Goal: Task Accomplishment & Management: Manage account settings

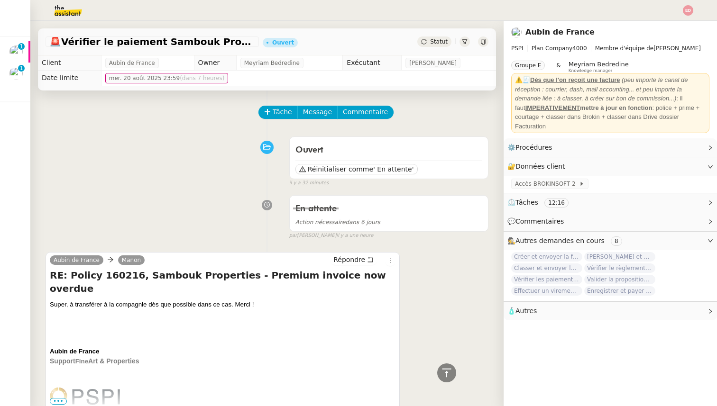
scroll to position [681, 0]
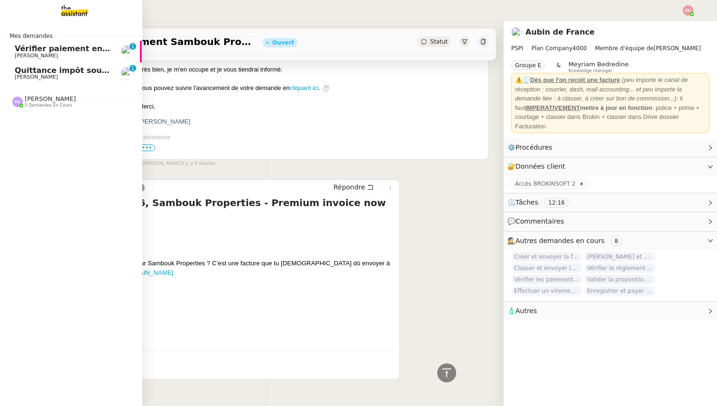
click at [50, 73] on span "Quittance impôt source à payer" at bounding box center [82, 70] width 135 height 9
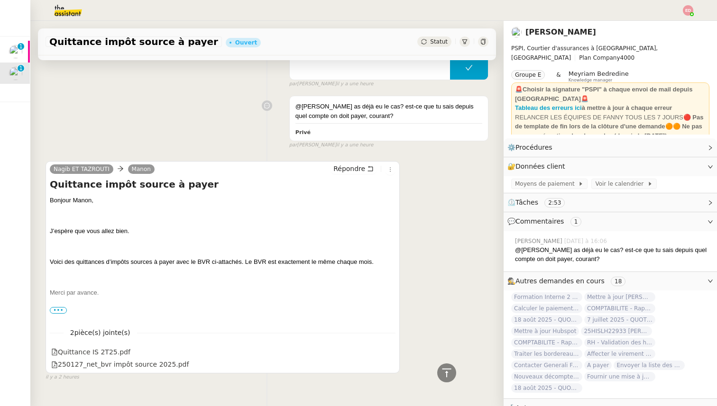
scroll to position [241, 0]
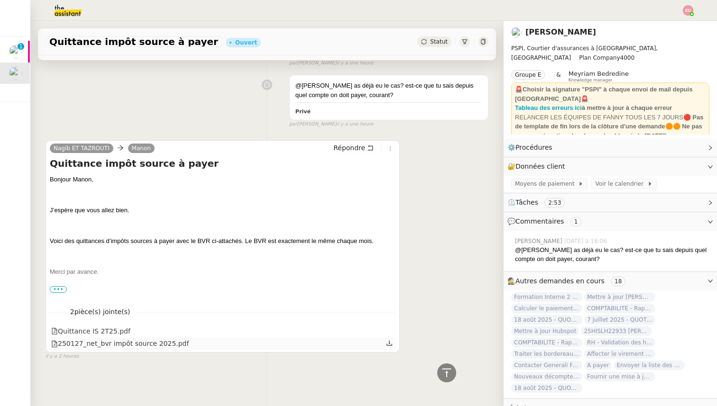
click at [97, 338] on div "250127_net_bvr impôt source 2025.pdf" at bounding box center [222, 344] width 345 height 12
click at [97, 348] on div "250127_net_bvr impôt source 2025.pdf" at bounding box center [119, 343] width 137 height 11
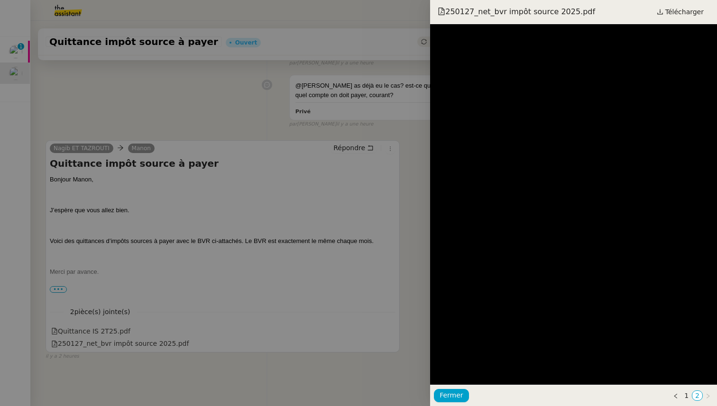
click at [217, 327] on div at bounding box center [358, 203] width 717 height 406
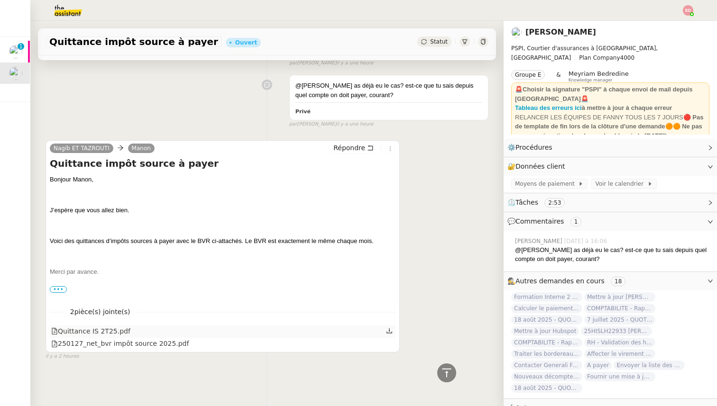
click at [218, 328] on div "Quittance IS 2T25.pdf" at bounding box center [222, 332] width 345 height 12
click at [210, 330] on div "Quittance IS 2T25.pdf" at bounding box center [222, 332] width 345 height 12
click at [97, 332] on div "Quittance IS 2T25.pdf" at bounding box center [90, 331] width 79 height 11
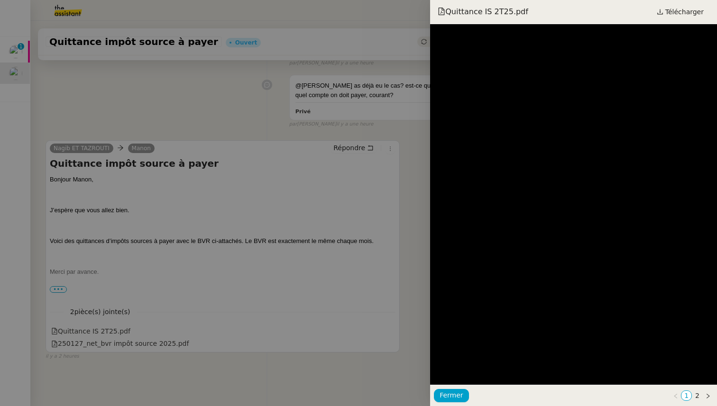
click at [182, 352] on div at bounding box center [358, 203] width 717 height 406
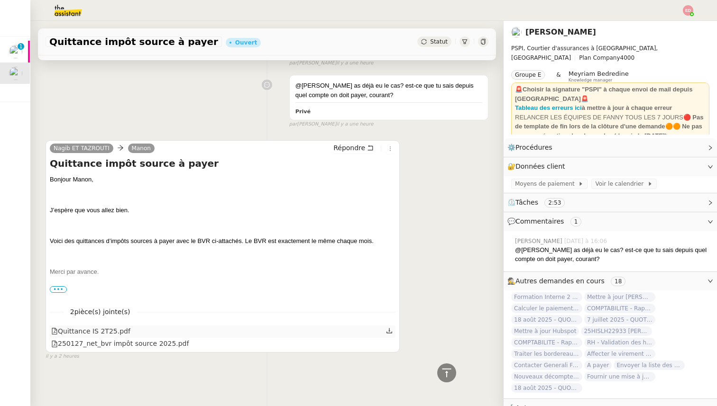
click at [391, 330] on icon at bounding box center [389, 330] width 7 height 7
click at [438, 46] on div "Statut" at bounding box center [434, 41] width 34 height 10
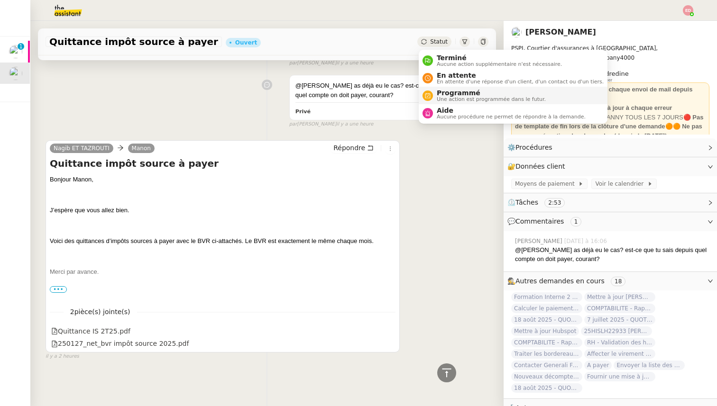
click at [450, 90] on span "Programmé" at bounding box center [490, 93] width 109 height 8
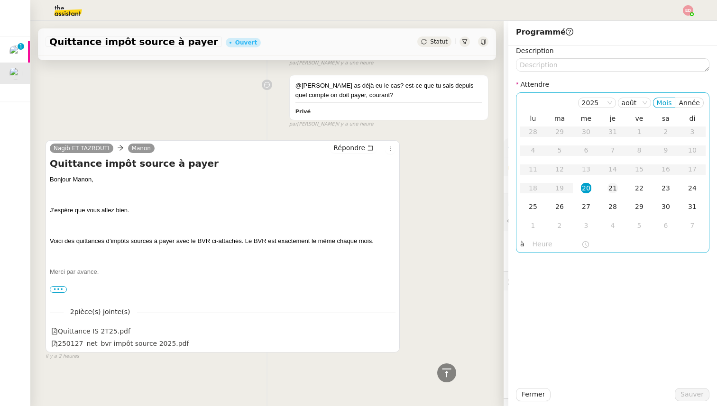
click at [613, 187] on div "21" at bounding box center [612, 188] width 10 height 10
click at [534, 245] on input "text" at bounding box center [556, 244] width 49 height 11
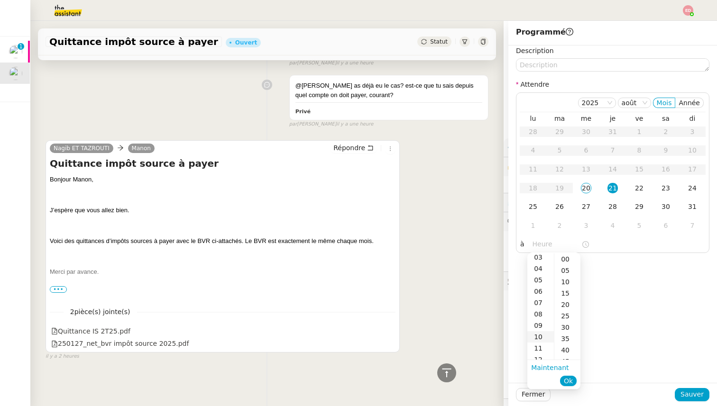
click at [543, 333] on div "10" at bounding box center [540, 336] width 27 height 11
click at [564, 261] on div "00" at bounding box center [567, 259] width 26 height 11
type input "10:00"
click at [570, 376] on span "Ok" at bounding box center [567, 380] width 9 height 9
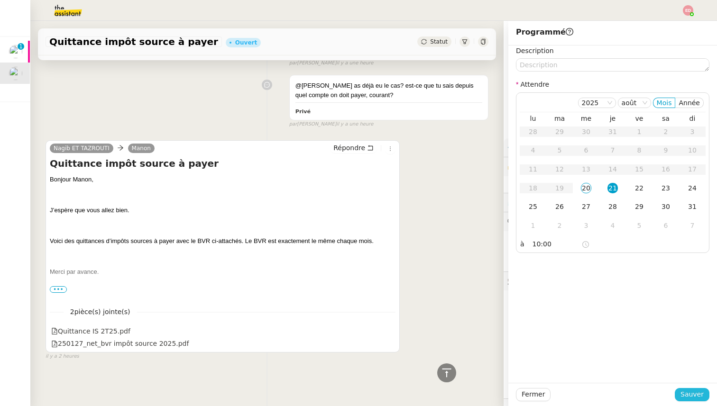
click at [680, 395] on button "Sauver" at bounding box center [691, 394] width 35 height 13
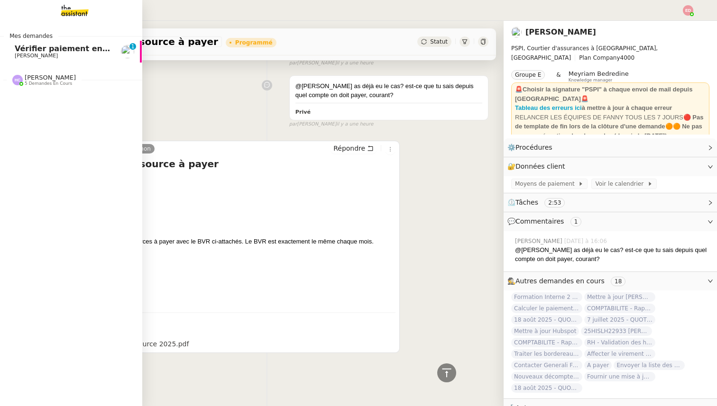
click at [36, 53] on span "[PERSON_NAME]" at bounding box center [36, 56] width 43 height 6
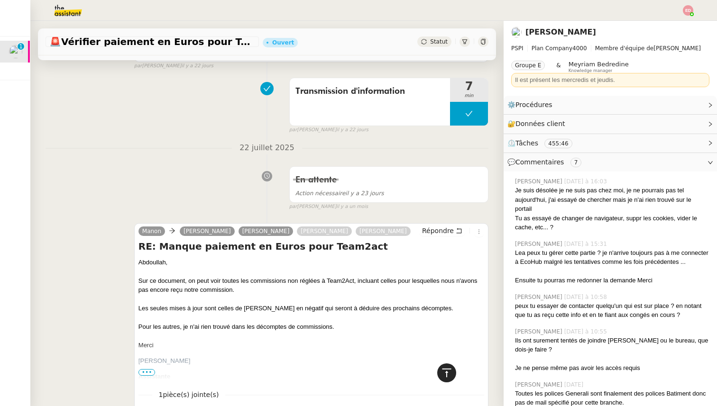
click at [450, 374] on icon at bounding box center [446, 372] width 11 height 11
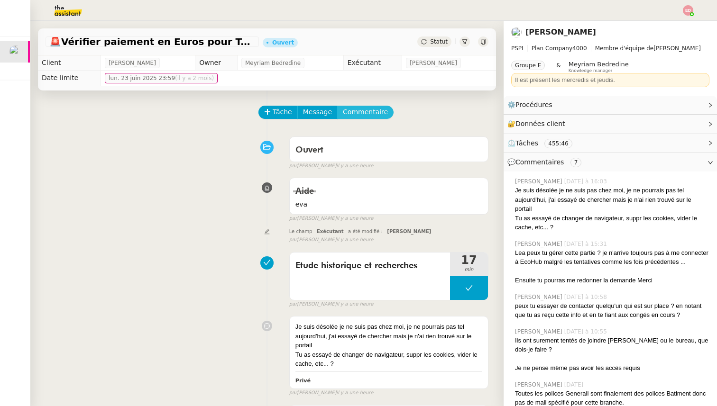
click at [357, 109] on span "Commentaire" at bounding box center [365, 112] width 45 height 11
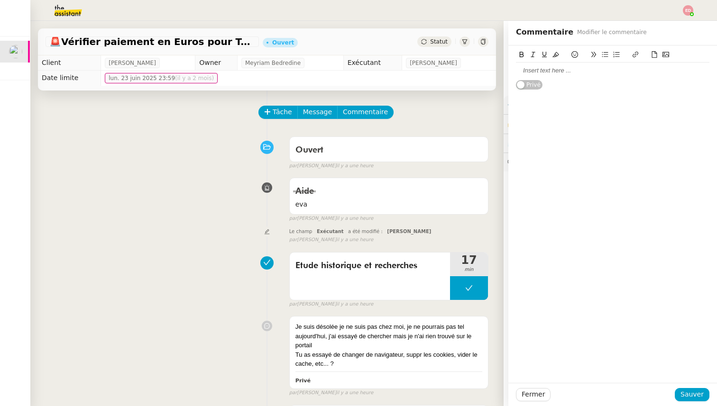
click at [535, 73] on div at bounding box center [612, 70] width 193 height 9
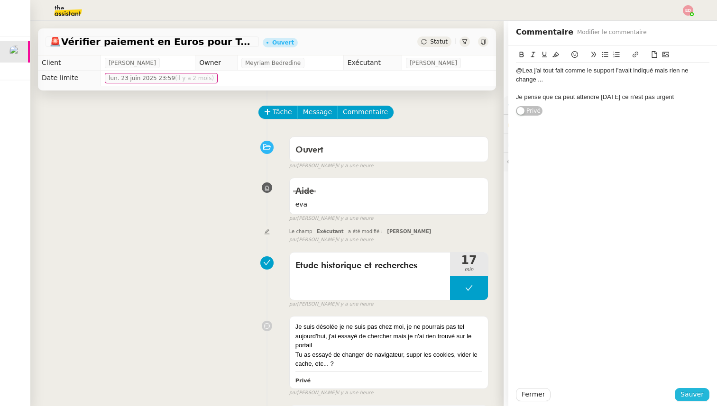
click at [691, 394] on span "Sauver" at bounding box center [691, 394] width 23 height 11
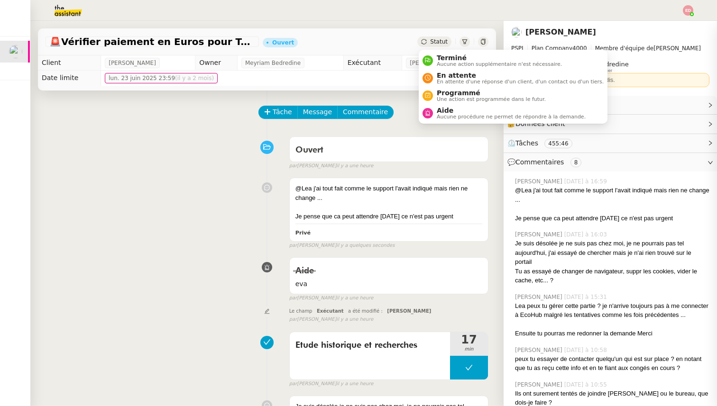
click at [436, 38] on span "Statut" at bounding box center [439, 41] width 18 height 7
click at [451, 109] on span "Aide" at bounding box center [510, 111] width 149 height 8
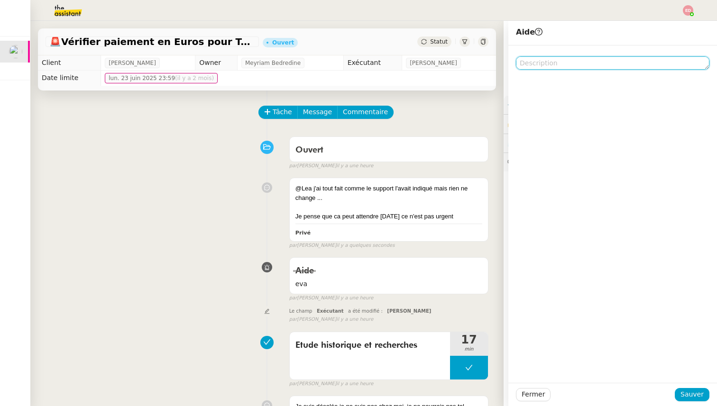
click at [550, 64] on textarea at bounding box center [612, 62] width 193 height 13
type textarea "Lea - cf commentaire"
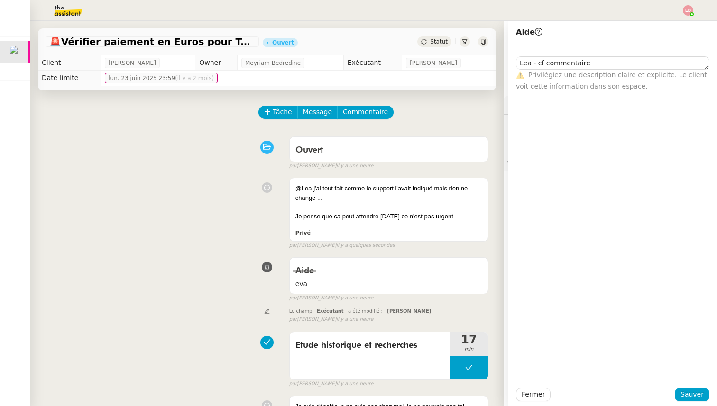
click at [686, 401] on div "Fermer Sauver" at bounding box center [612, 394] width 209 height 23
click at [705, 390] on button "Sauver" at bounding box center [691, 394] width 35 height 13
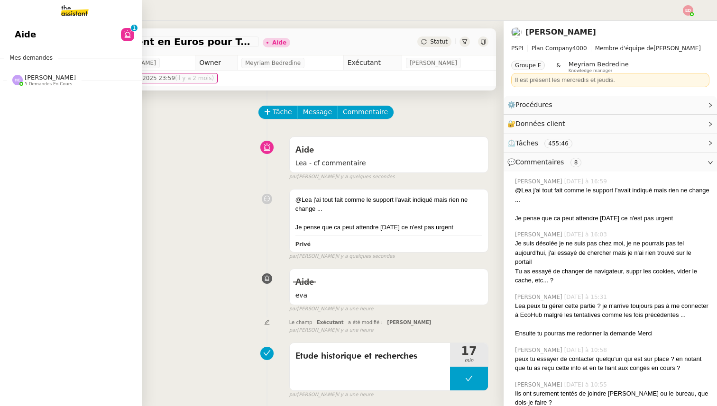
click at [38, 82] on span "5 demandes en cours" at bounding box center [48, 84] width 47 height 5
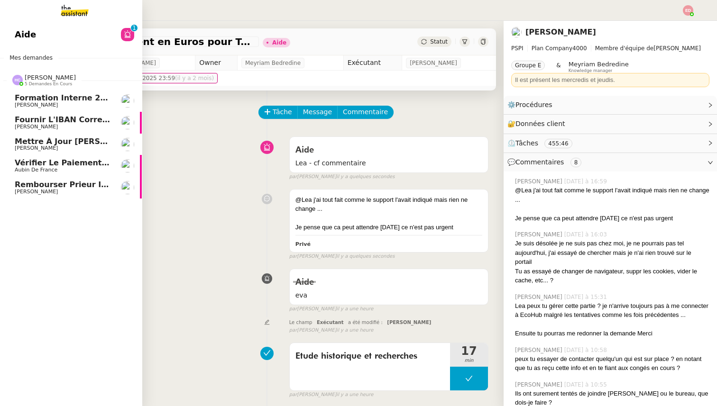
click at [39, 184] on span "Rembourser Prieur Immo SA et annuler contrat" at bounding box center [117, 184] width 204 height 9
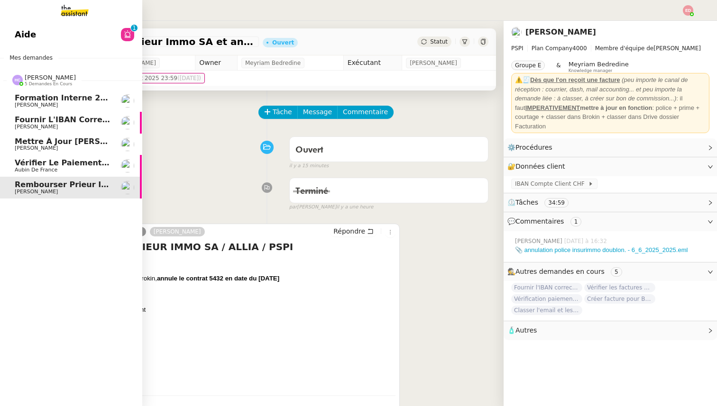
click at [48, 164] on span "Vérifier le paiement Sambouk Properties" at bounding box center [103, 162] width 176 height 9
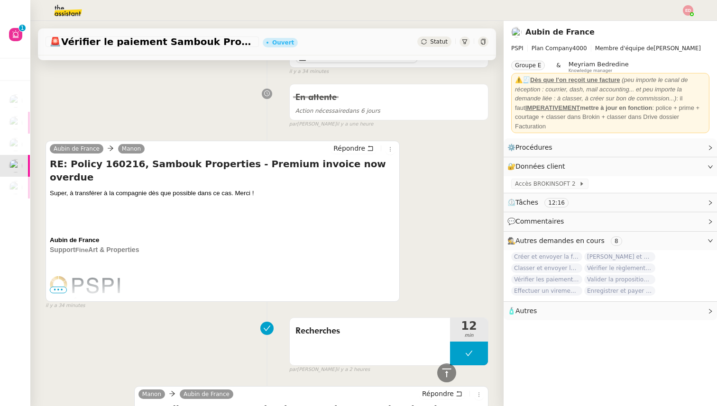
scroll to position [17, 0]
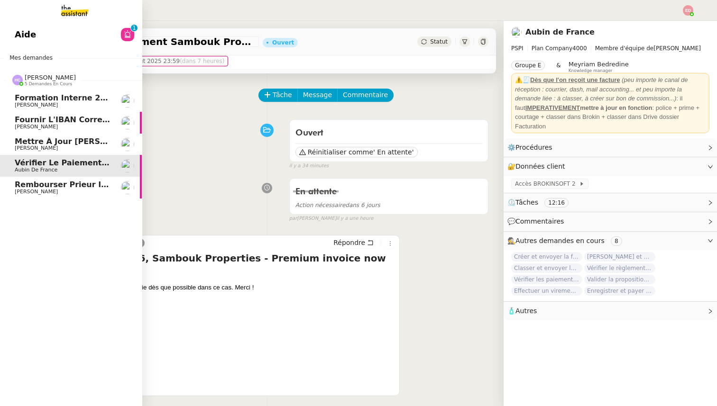
click at [36, 140] on span "Mettre à jour [PERSON_NAME] et envoyer au client" at bounding box center [125, 141] width 220 height 9
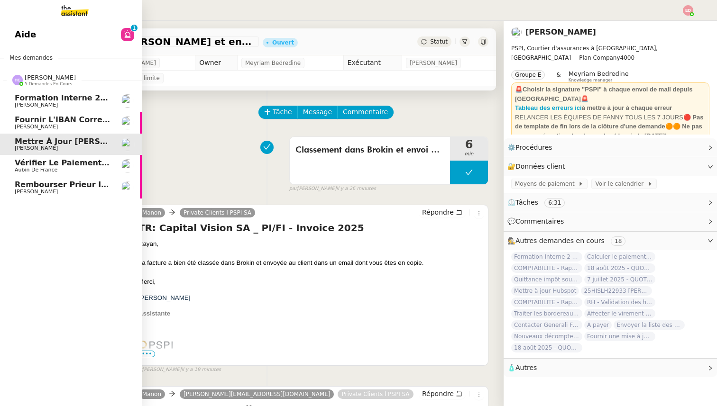
click at [37, 119] on span "Fournir l'IBAN correct à l'assureur" at bounding box center [91, 119] width 152 height 9
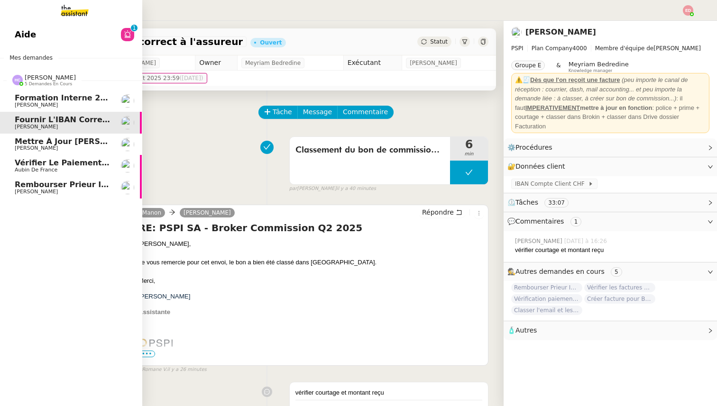
click at [45, 102] on span "[PERSON_NAME]" at bounding box center [36, 105] width 43 height 6
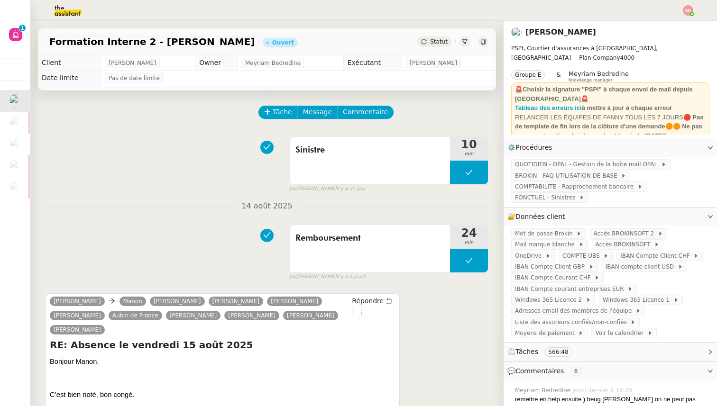
click at [690, 12] on img at bounding box center [687, 10] width 10 height 10
click at [661, 30] on span "Suivi" at bounding box center [654, 27] width 16 height 8
